Goal: Check status: Check status

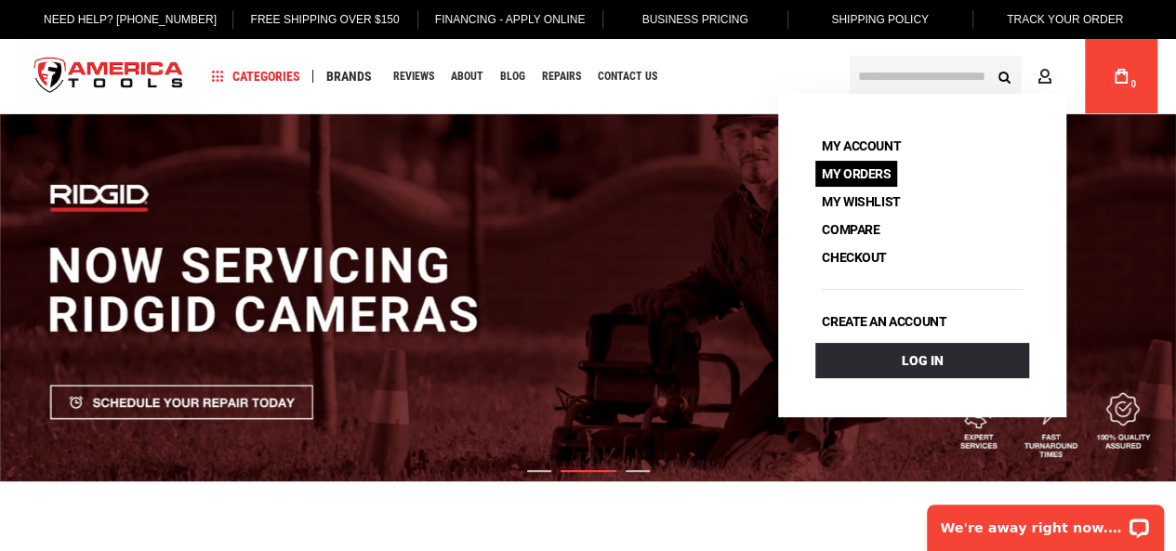
click at [856, 170] on link "My Orders" at bounding box center [857, 174] width 82 height 26
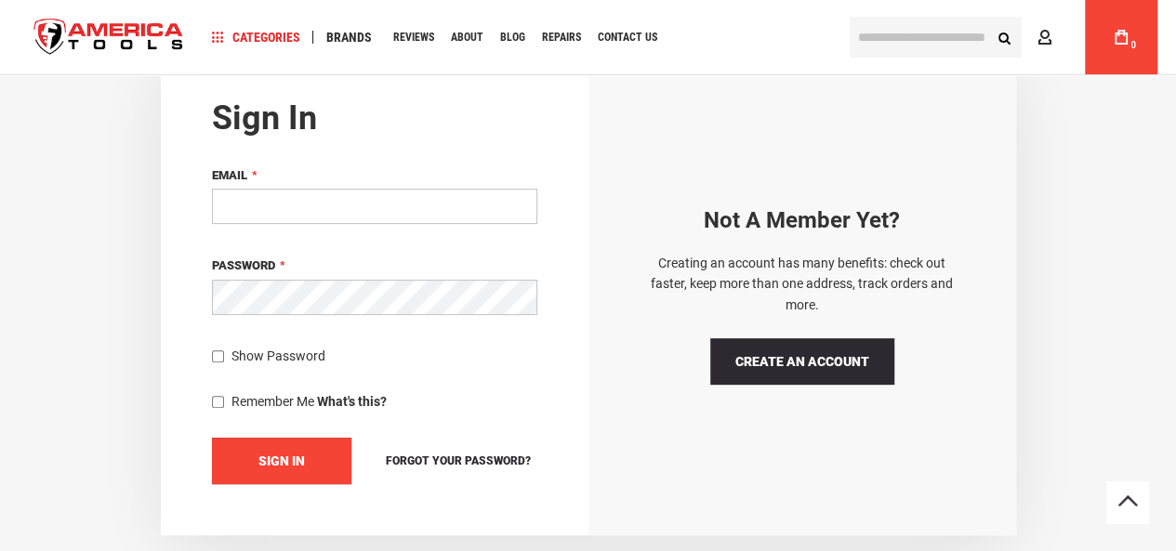
type input "**********"
click at [340, 447] on button "Sign In" at bounding box center [281, 461] width 139 height 46
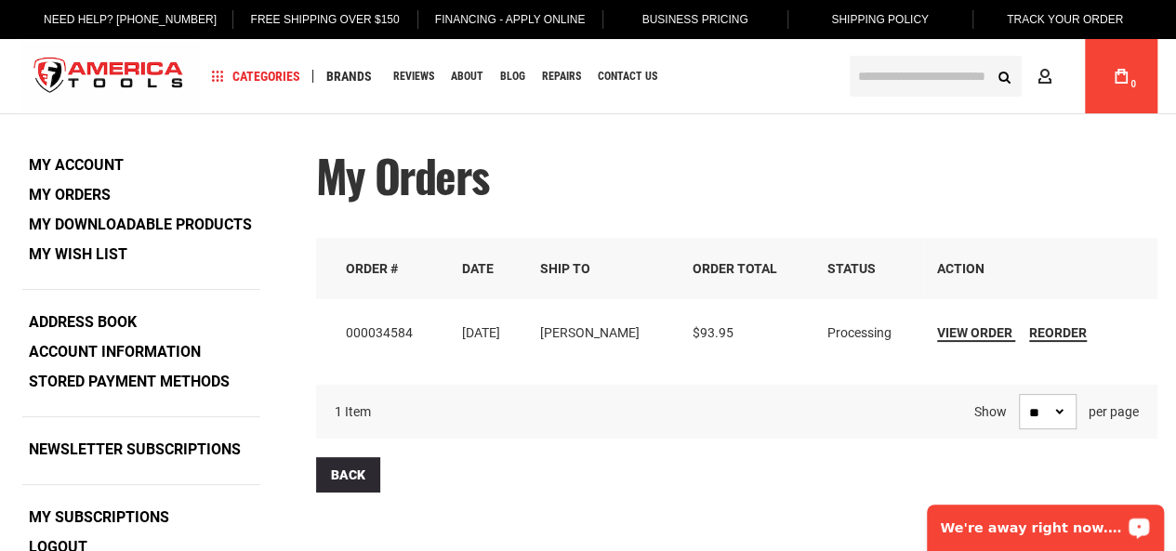
click at [994, 513] on div "We're away right now. Please check back later!" at bounding box center [1045, 528] width 237 height 46
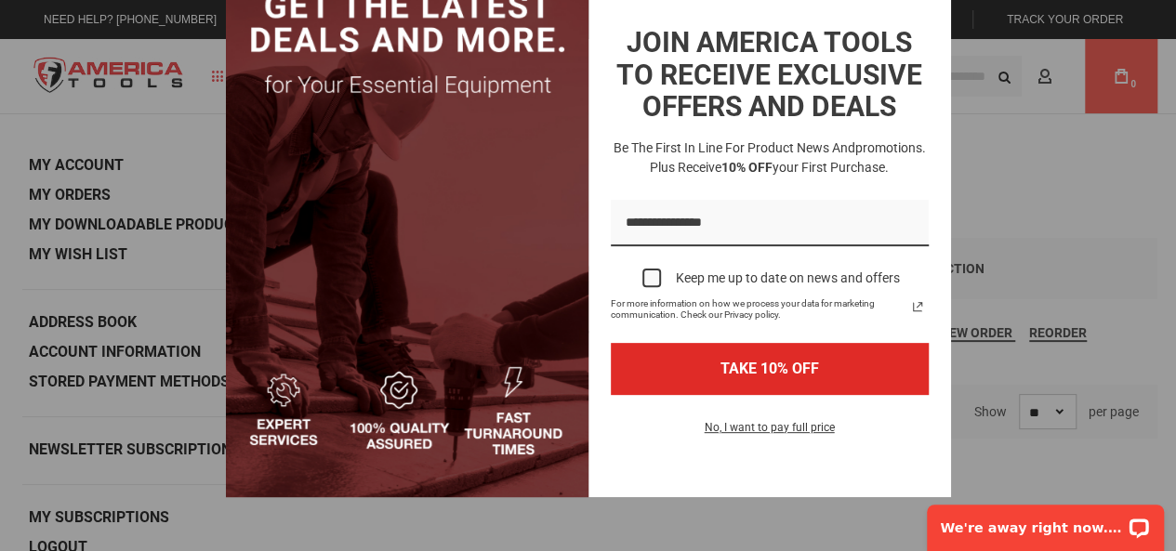
scroll to position [162, 0]
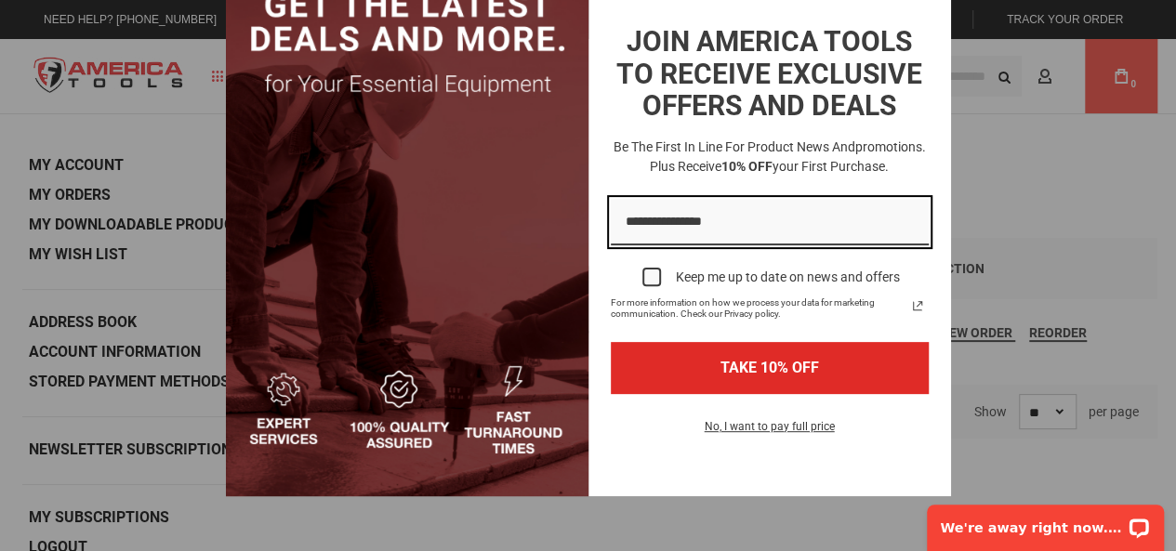
type input "**********"
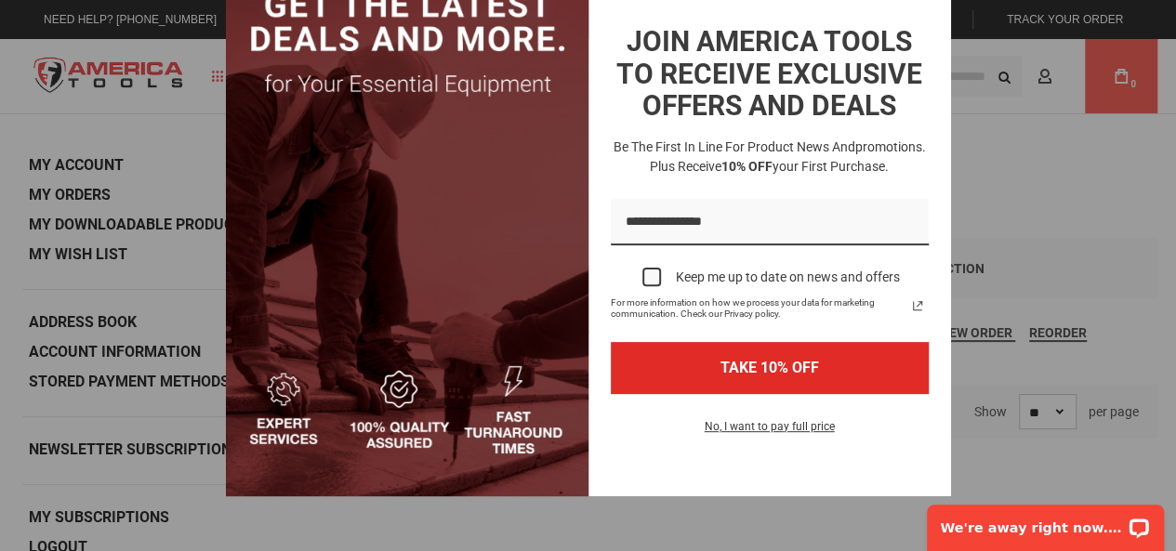
click at [891, 211] on input "Email field" at bounding box center [770, 222] width 318 height 47
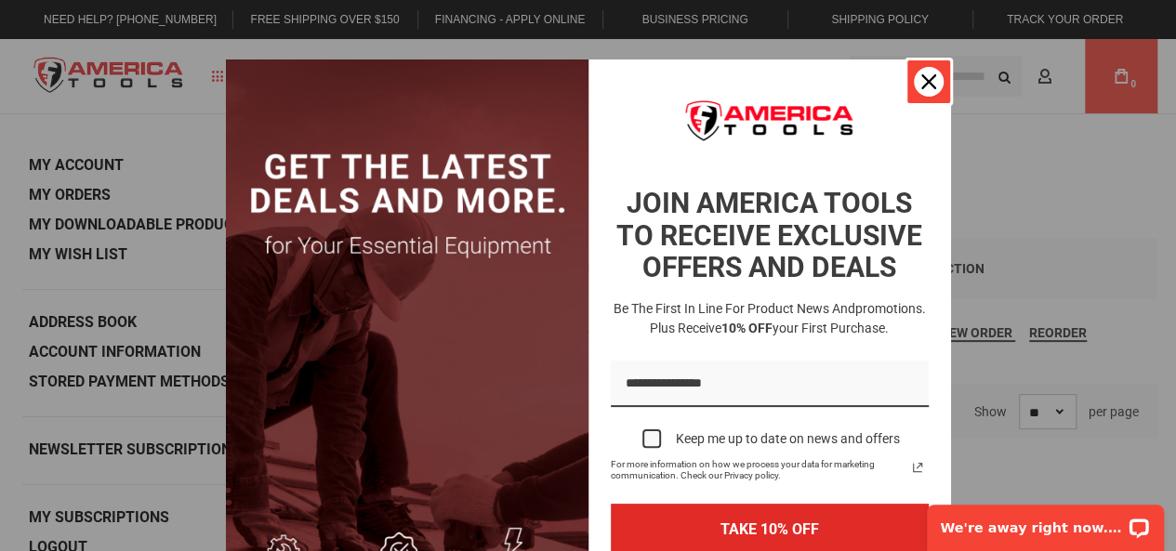
click at [922, 91] on div "Close" at bounding box center [929, 82] width 30 height 30
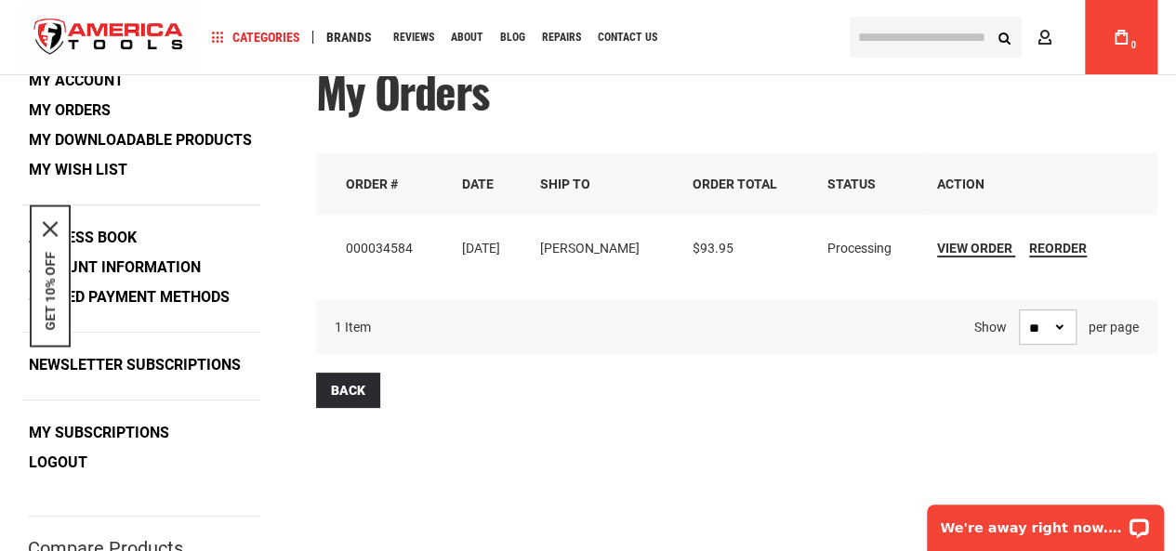
scroll to position [83, 0]
click at [975, 240] on span "View Order" at bounding box center [974, 247] width 75 height 15
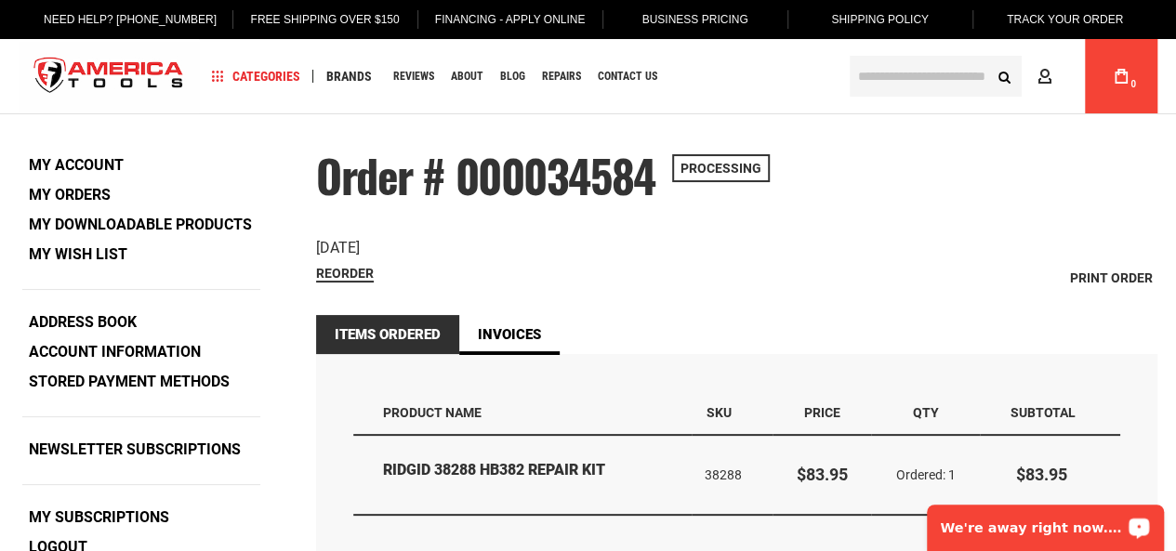
click at [1029, 519] on div "We're away right now. Please check back later!" at bounding box center [1045, 528] width 237 height 46
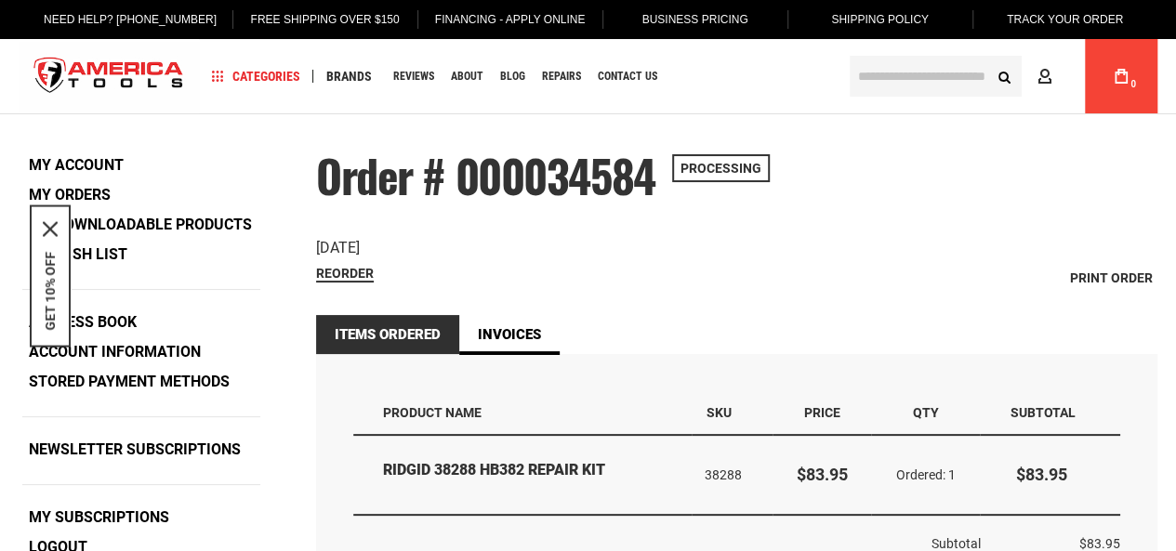
type input "**********"
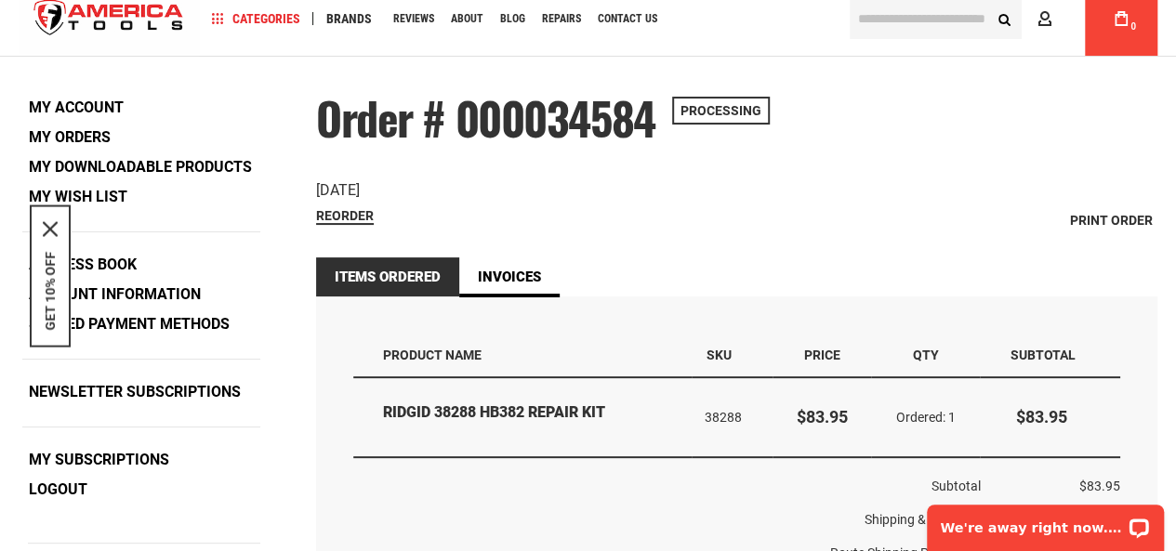
scroll to position [60, 0]
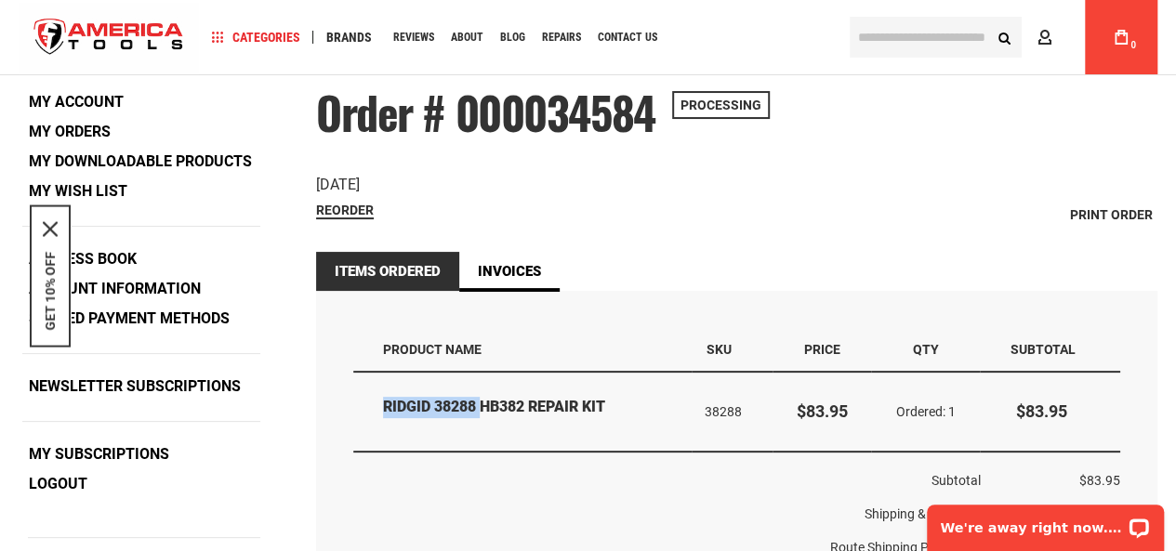
drag, startPoint x: 378, startPoint y: 405, endPoint x: 481, endPoint y: 406, distance: 102.3
click at [481, 406] on td "RIDGID 38288 HB382 REPAIR KIT" at bounding box center [522, 413] width 338 height 80
drag, startPoint x: 481, startPoint y: 406, endPoint x: 403, endPoint y: 390, distance: 79.9
click at [403, 390] on td "RIDGID 38288 HB382 REPAIR KIT" at bounding box center [522, 413] width 338 height 80
copy strong "RIDGID 38288"
